Goal: Check status: Check status

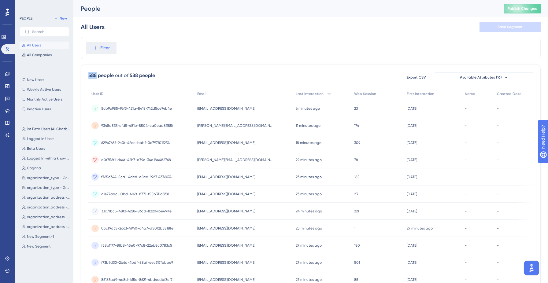
drag, startPoint x: 89, startPoint y: 76, endPoint x: 97, endPoint y: 76, distance: 7.6
click at [97, 76] on div "588 people" at bounding box center [100, 75] width 25 height 7
copy div "588"
click at [106, 46] on span "Filter" at bounding box center [104, 47] width 9 height 7
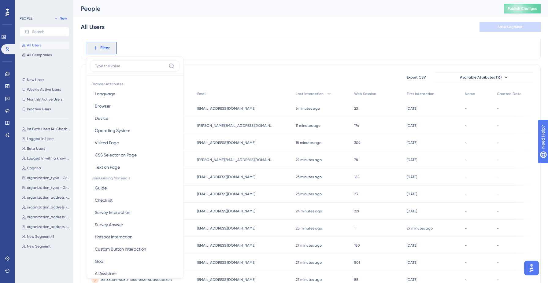
scroll to position [26, 0]
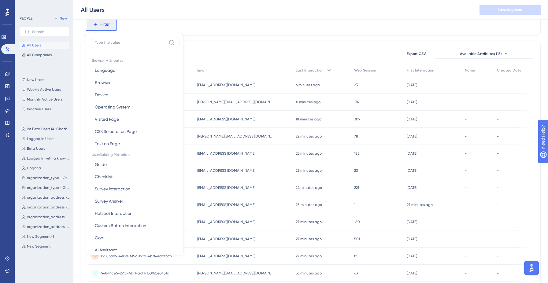
click at [210, 53] on div "588 people out of 588 people Export CSV Available Attributes (16)" at bounding box center [310, 53] width 445 height 11
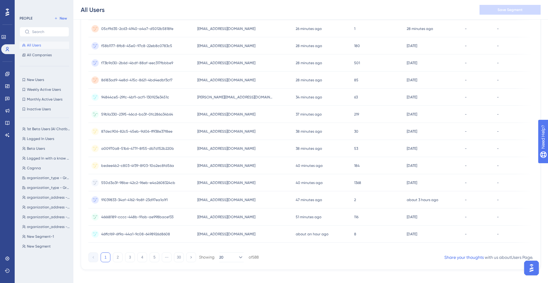
scroll to position [0, 0]
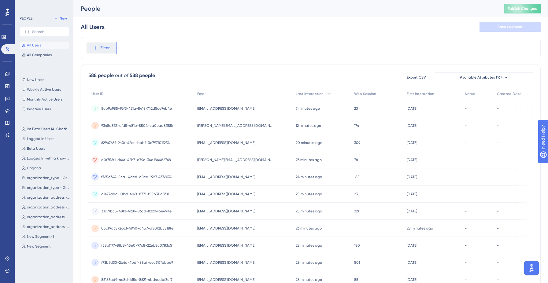
click at [106, 46] on span "Filter" at bounding box center [104, 47] width 9 height 7
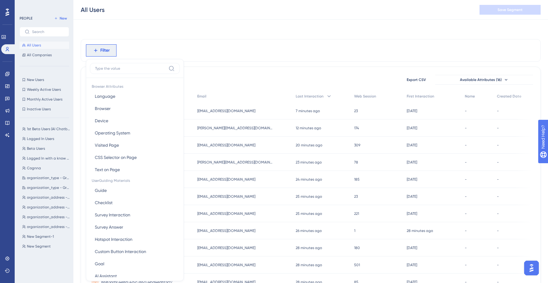
scroll to position [26, 0]
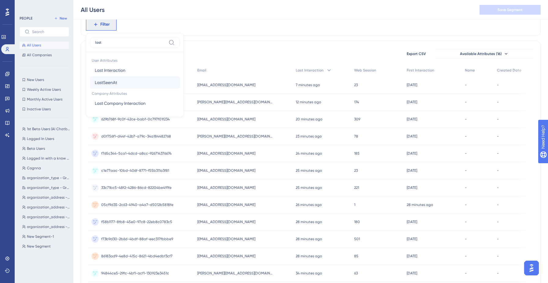
type input "last"
click at [130, 81] on button "LastSeenAt LastSeenAt" at bounding box center [135, 82] width 90 height 12
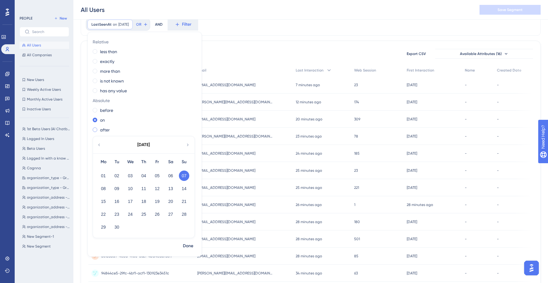
click at [95, 131] on span at bounding box center [95, 130] width 5 height 5
click at [99, 128] on input "radio" at bounding box center [99, 128] width 0 height 0
click at [98, 145] on icon at bounding box center [99, 145] width 5 height 6
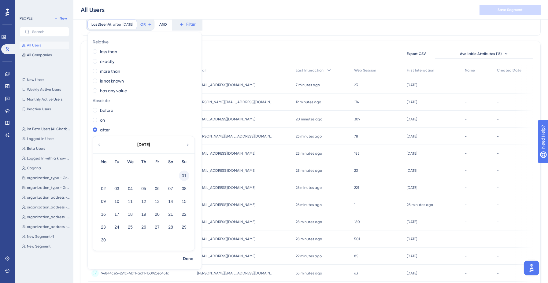
click at [185, 173] on button "01" at bounding box center [184, 176] width 10 height 10
click at [187, 259] on span "Done" at bounding box center [188, 258] width 10 height 7
